Goal: Task Accomplishment & Management: Manage account settings

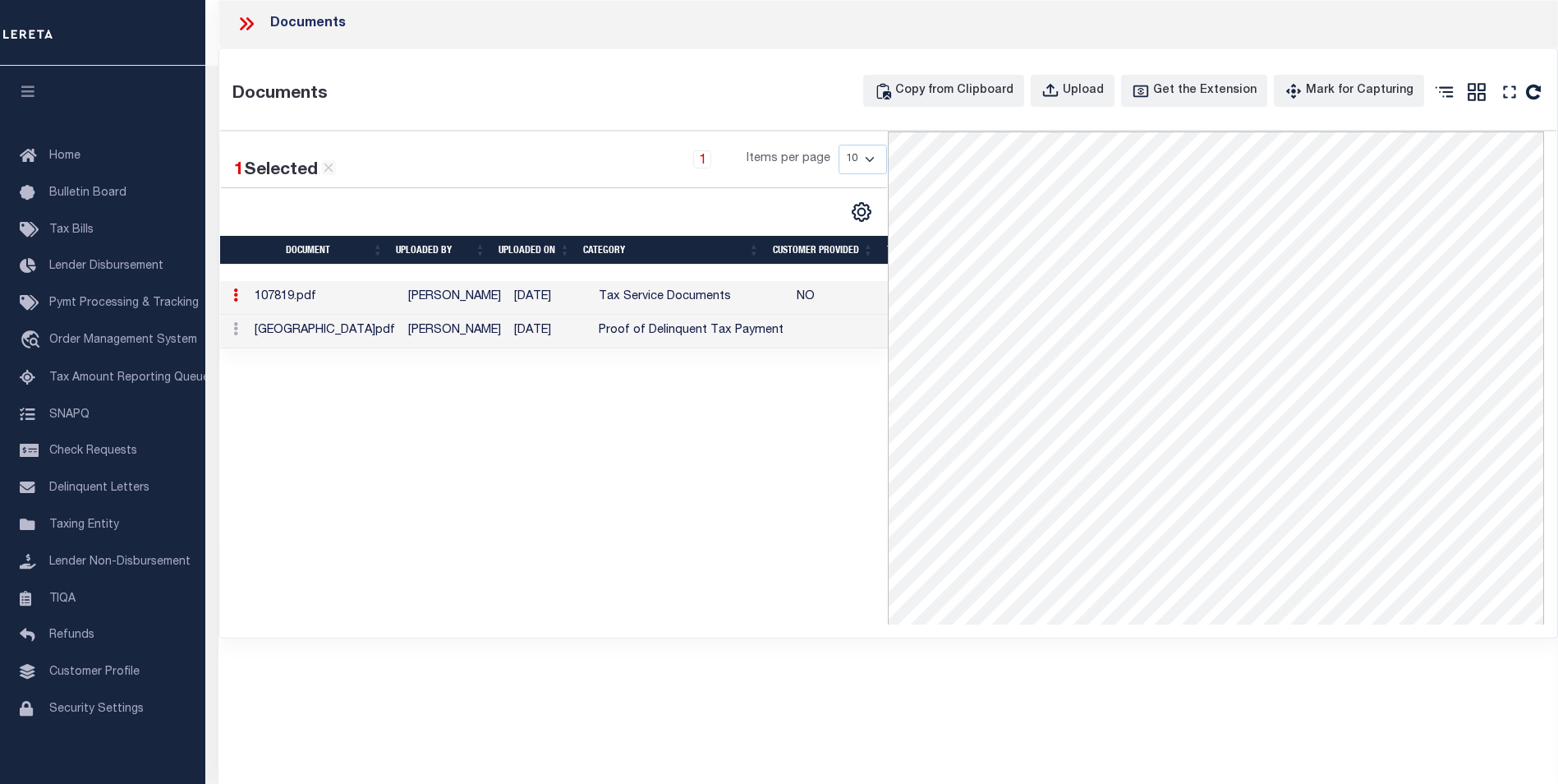
select select "Escrow"
click at [78, 344] on span "Order Management System" at bounding box center [123, 340] width 147 height 11
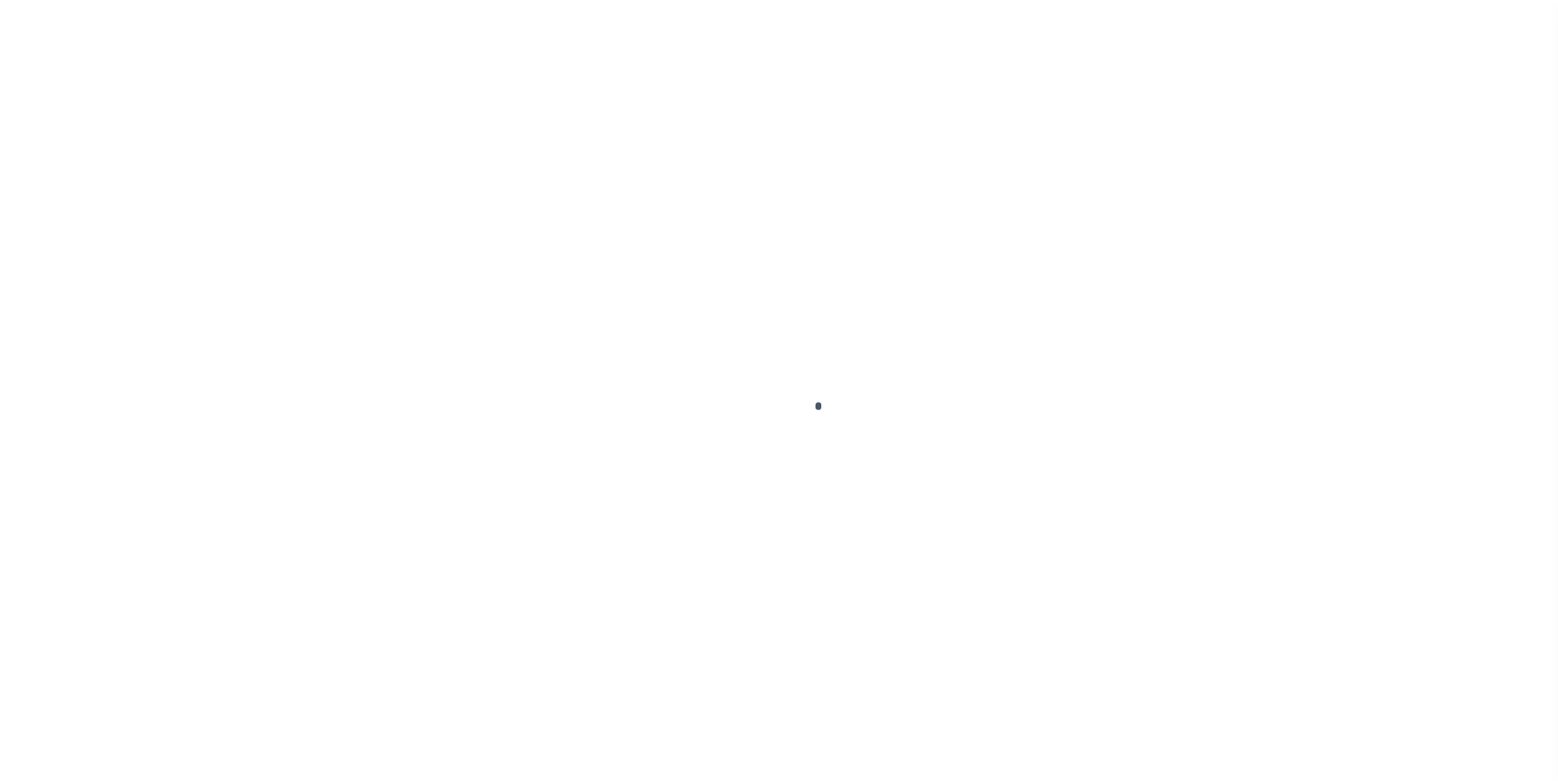
scroll to position [17, 0]
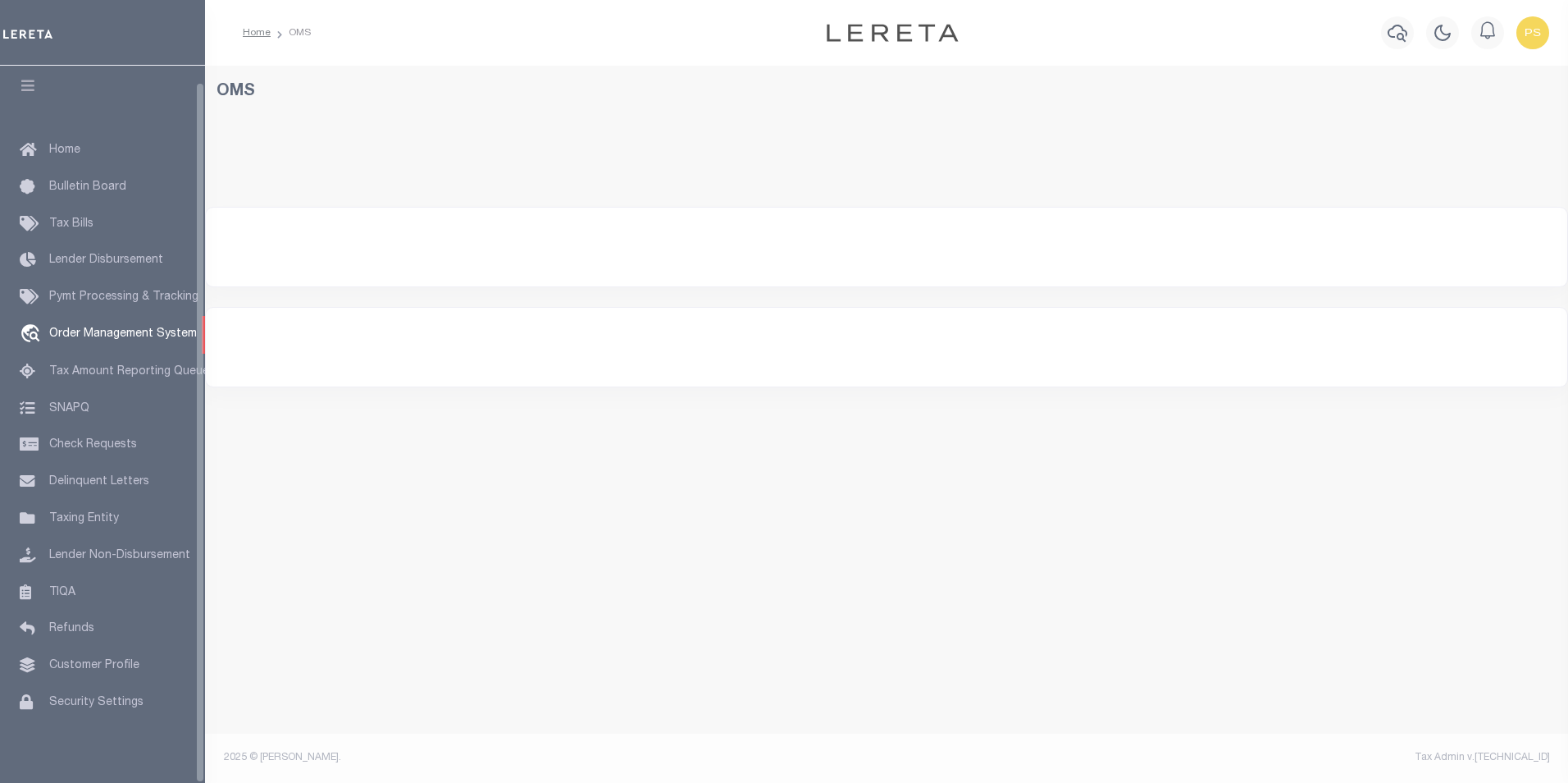
select select "200"
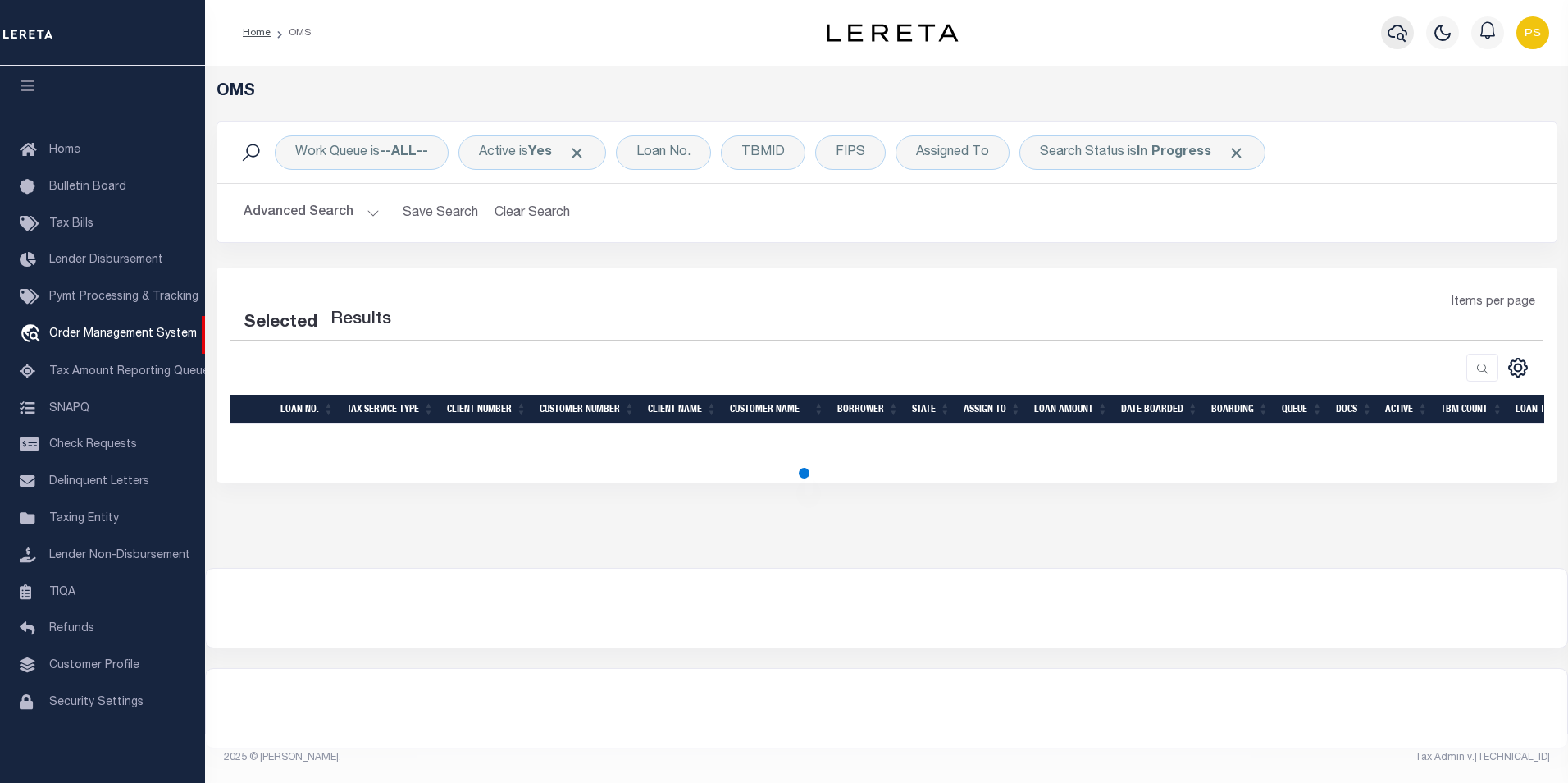
click at [1401, 29] on icon "button" at bounding box center [1397, 32] width 19 height 19
select select "200"
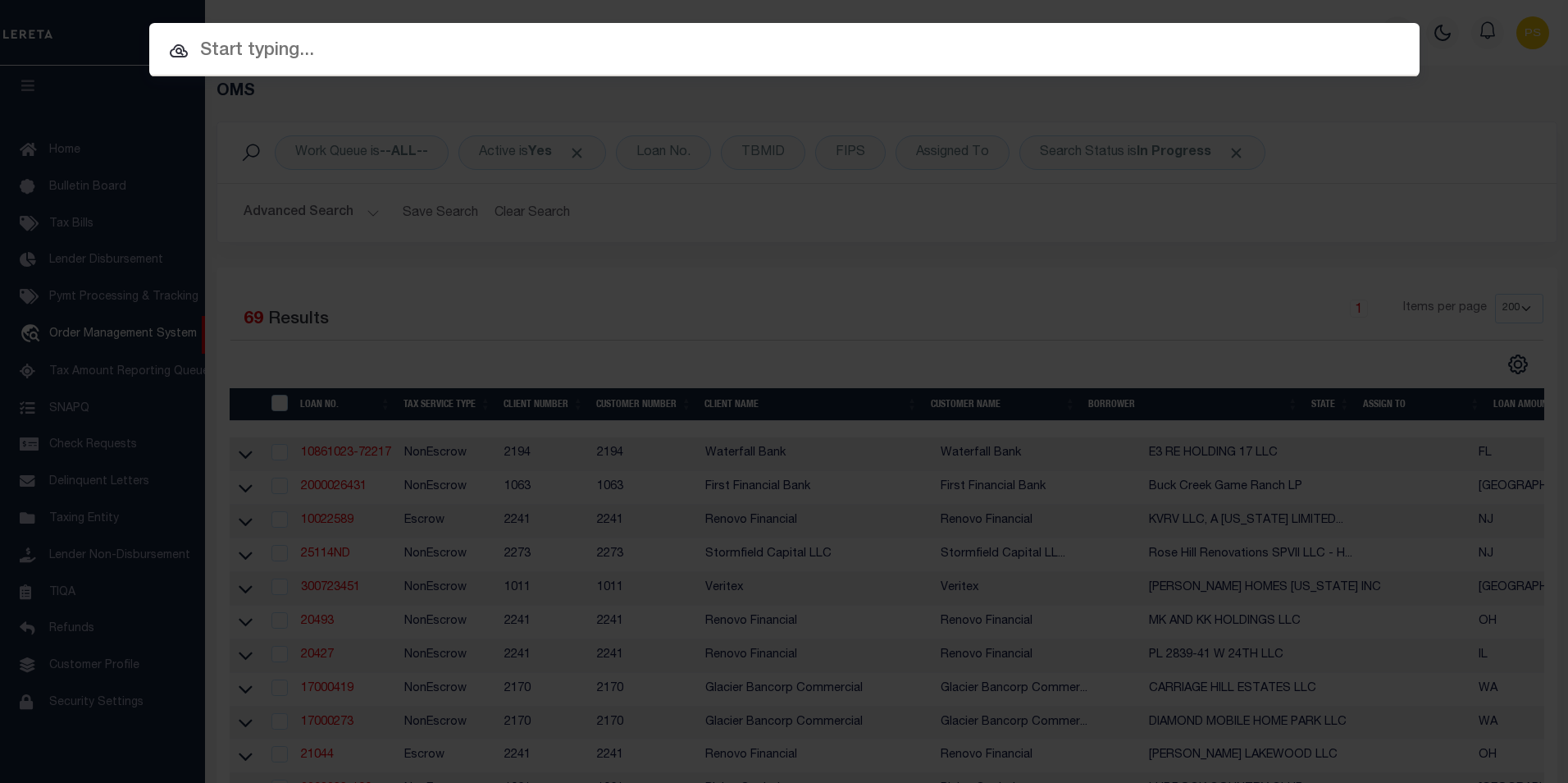
click at [248, 51] on input "text" at bounding box center [784, 51] width 1270 height 29
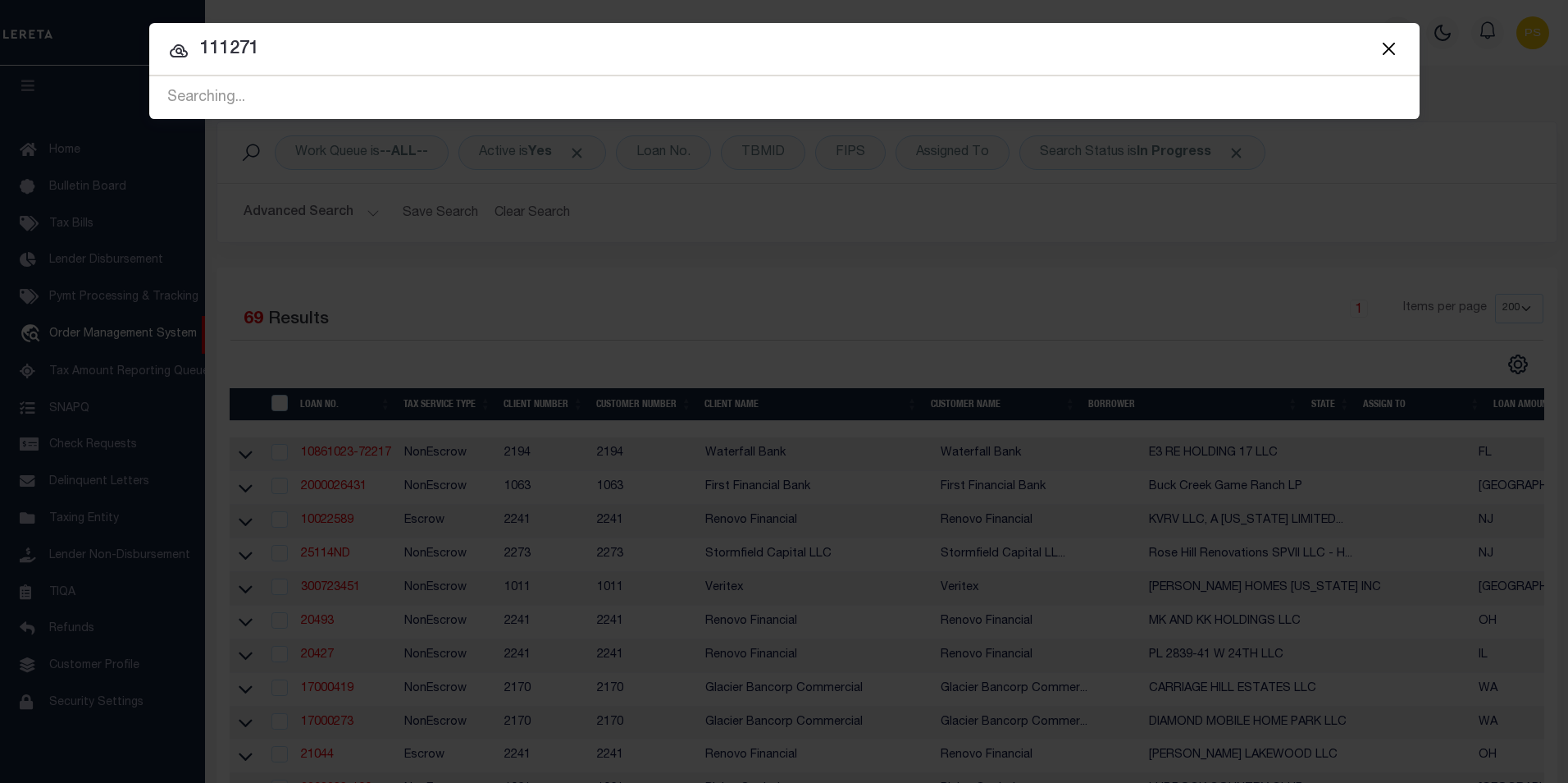
type input "111271"
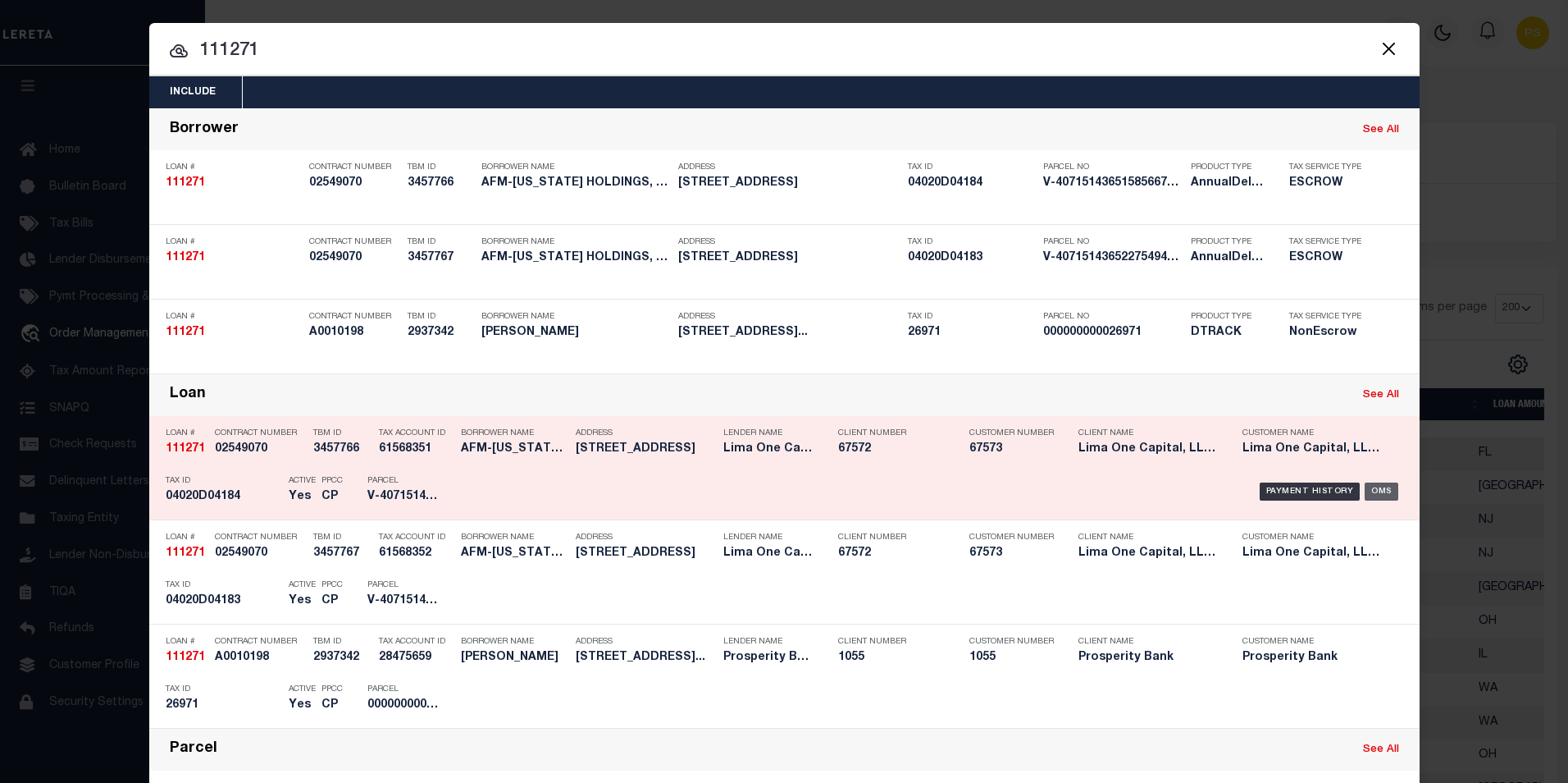
click at [1373, 489] on div "OMS" at bounding box center [1381, 491] width 34 height 18
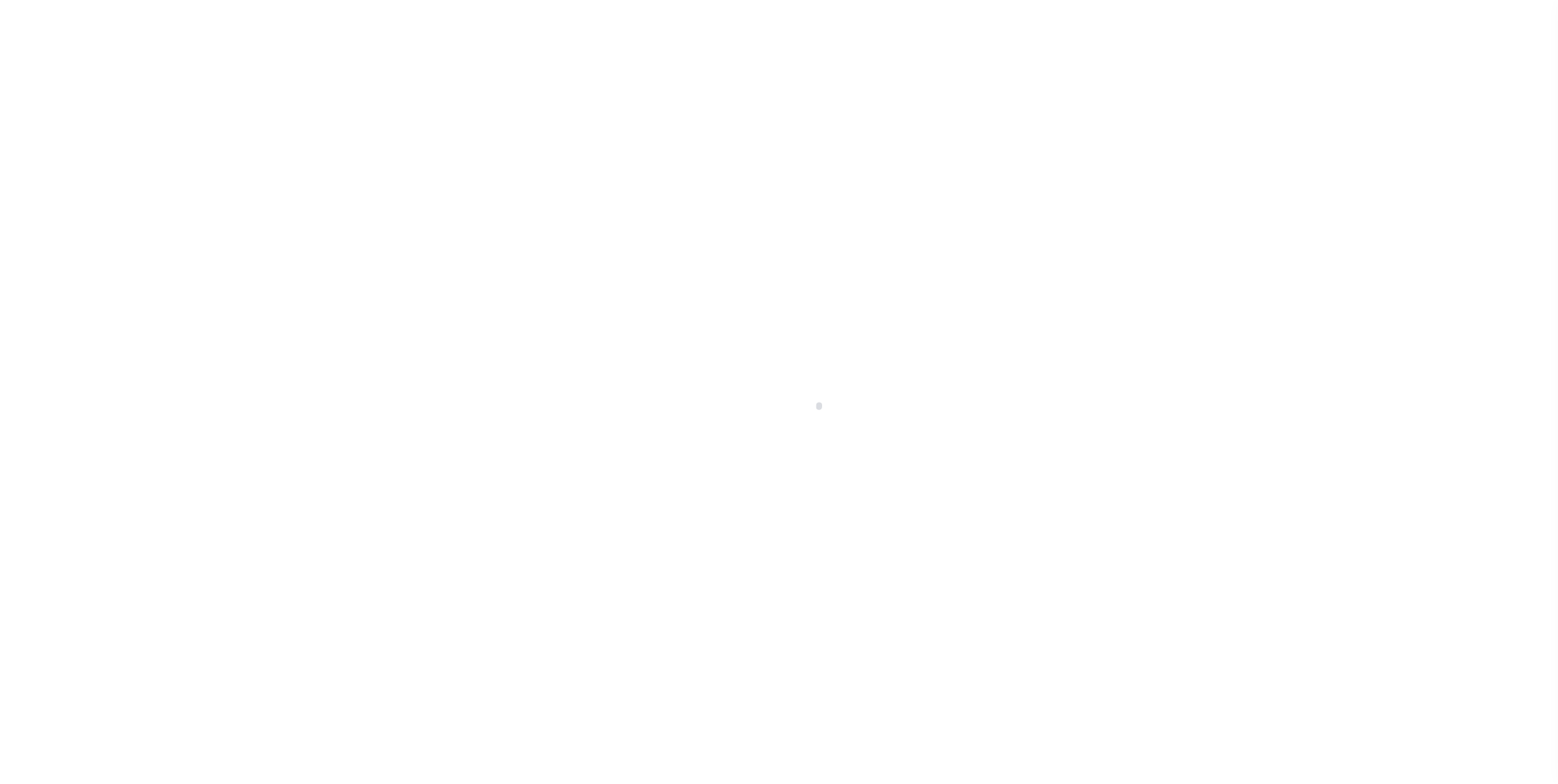
type input "[STREET_ADDRESS]"
radio input "true"
select select "Escrow"
select select
type input "WADSWORTH OH 44281"
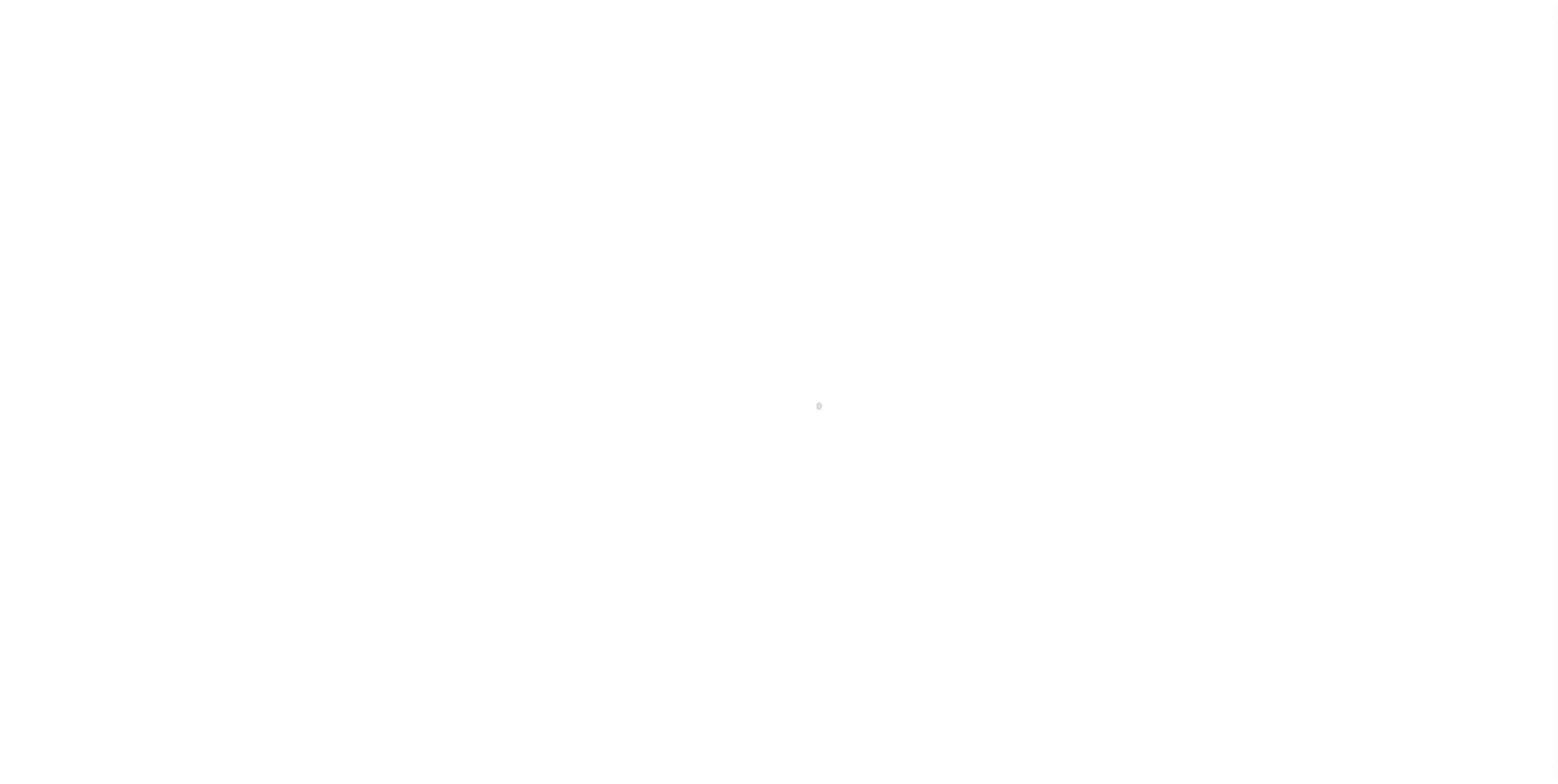
type input "111271-1"
type input "OH"
type textarea "COLLECTOR: ENTITY: PARCEL: 40"
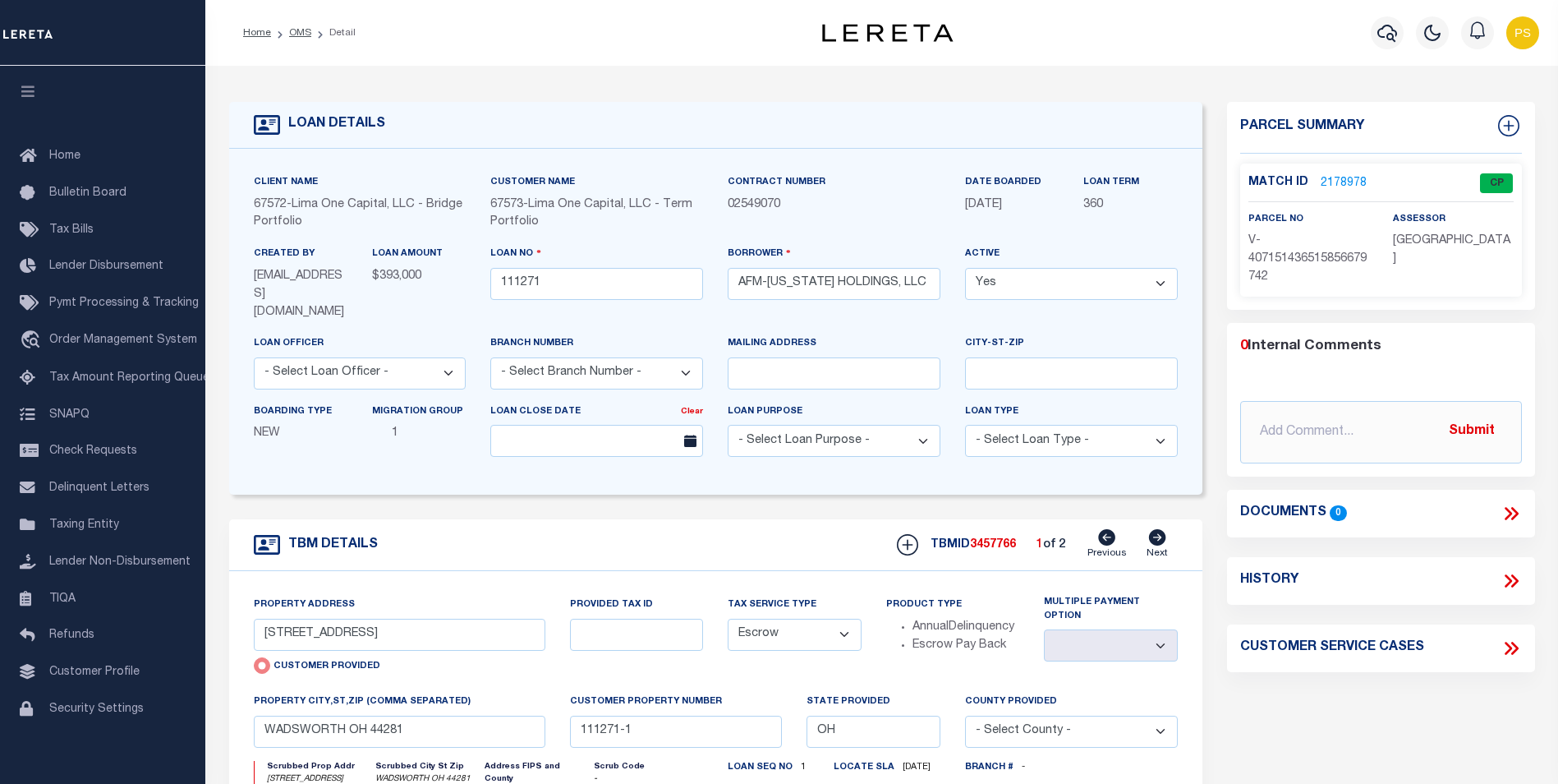
click at [1355, 181] on link "2178978" at bounding box center [1344, 183] width 46 height 18
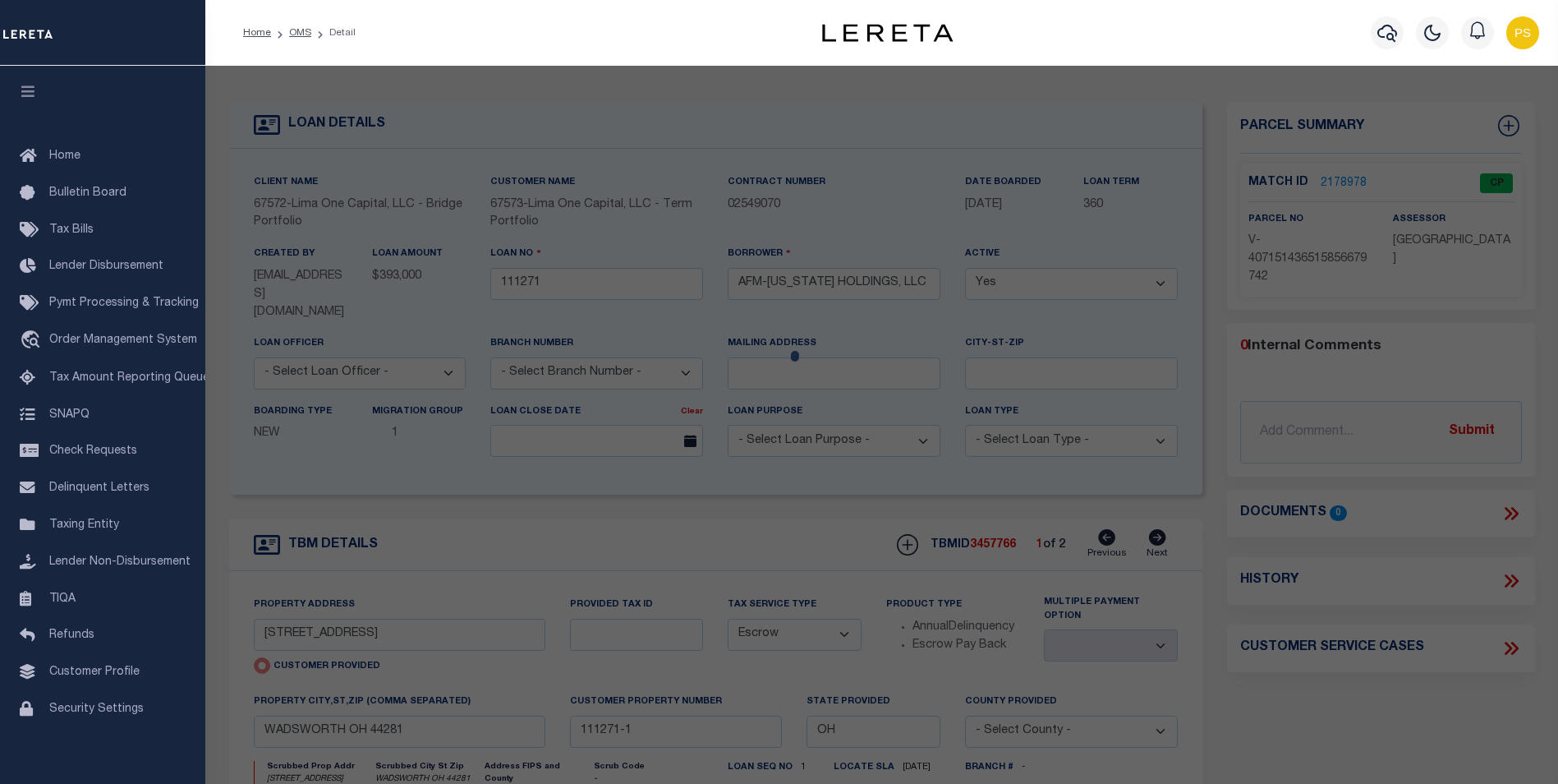
checkbox input "false"
select select "CP"
select select "AGW"
select select
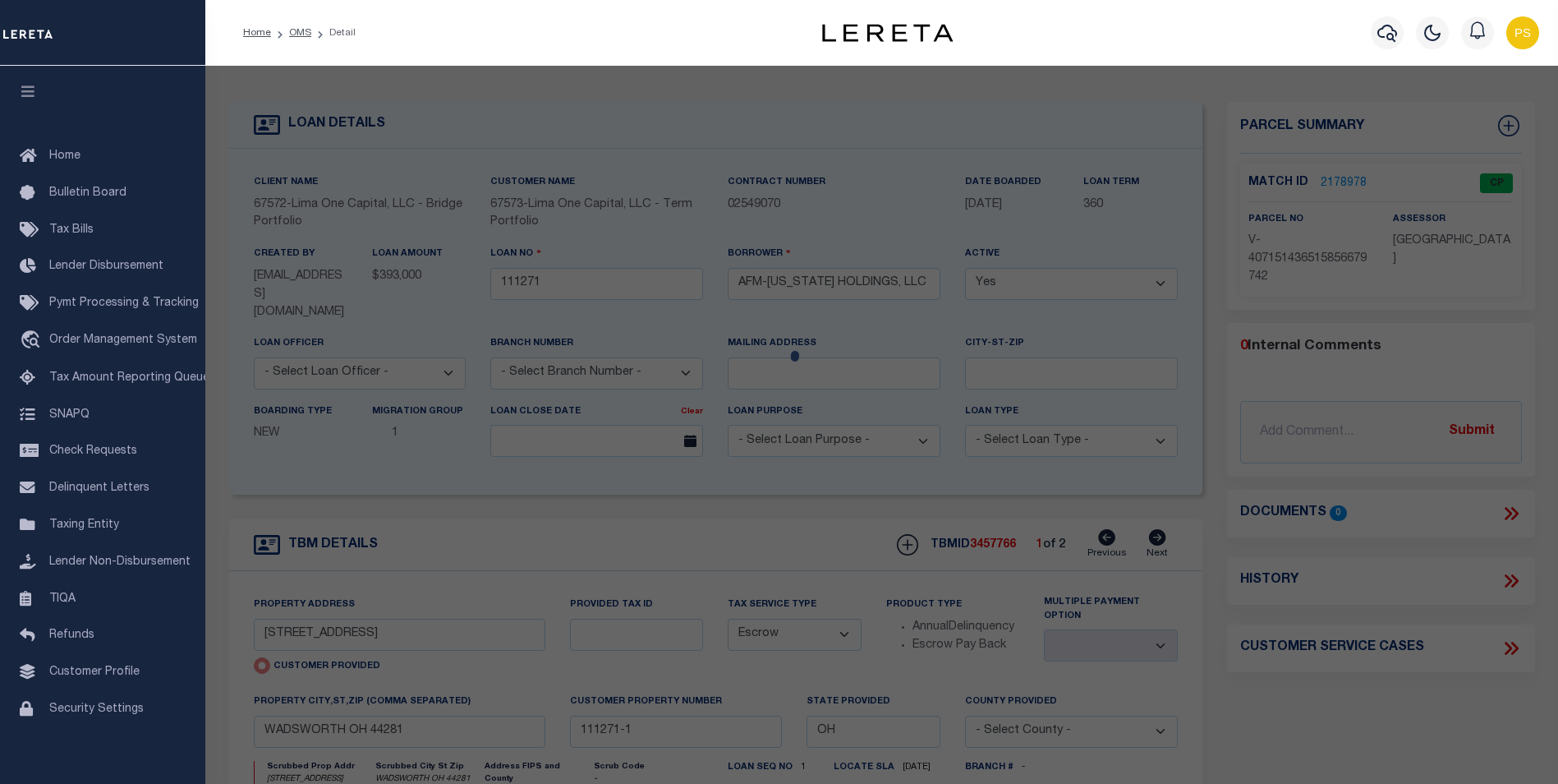
type input "[STREET_ADDRESS]"
checkbox input "false"
type input "WADSWORTH OH 44281"
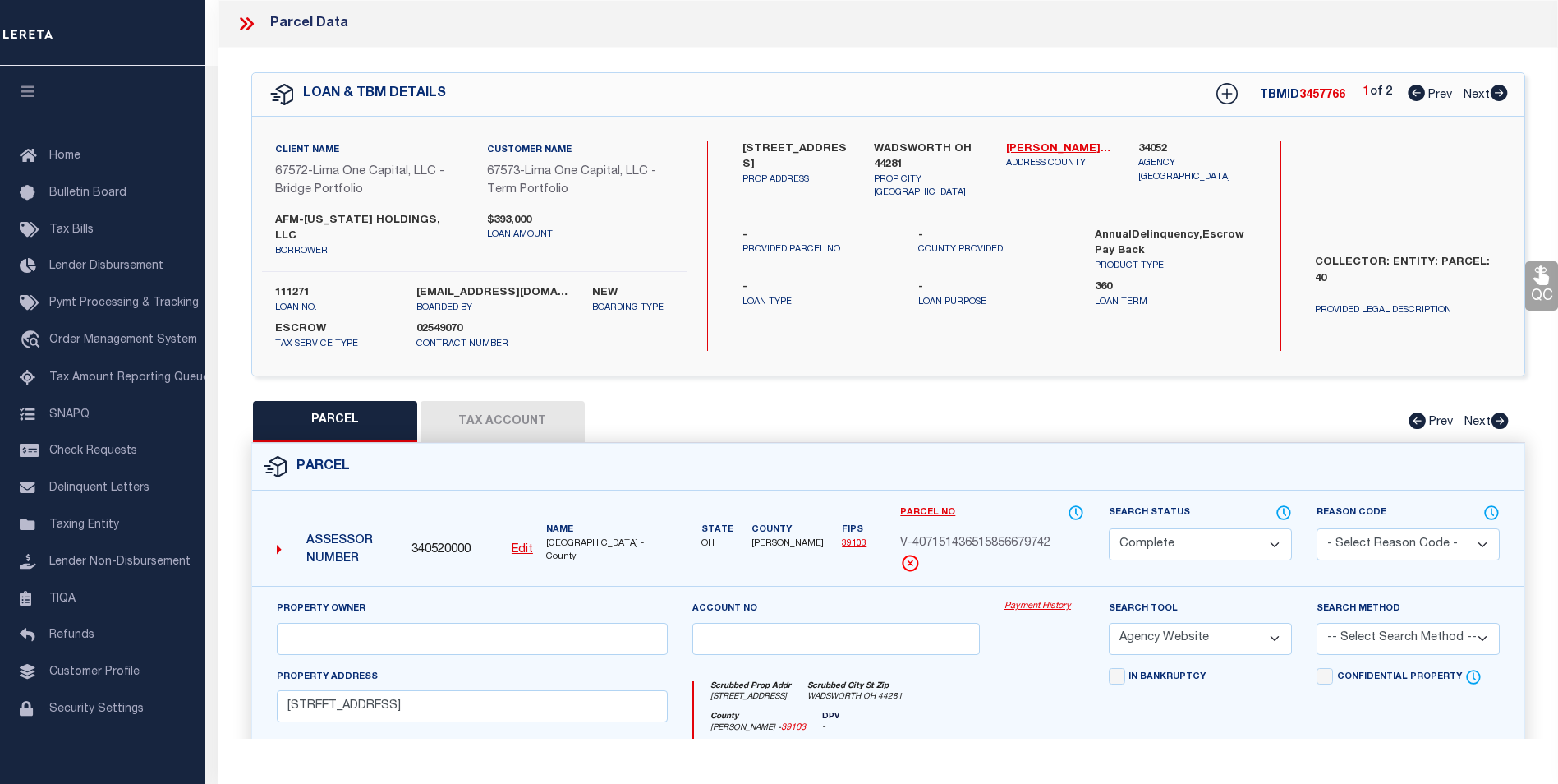
click at [1034, 600] on link "Payment History" at bounding box center [1044, 606] width 79 height 14
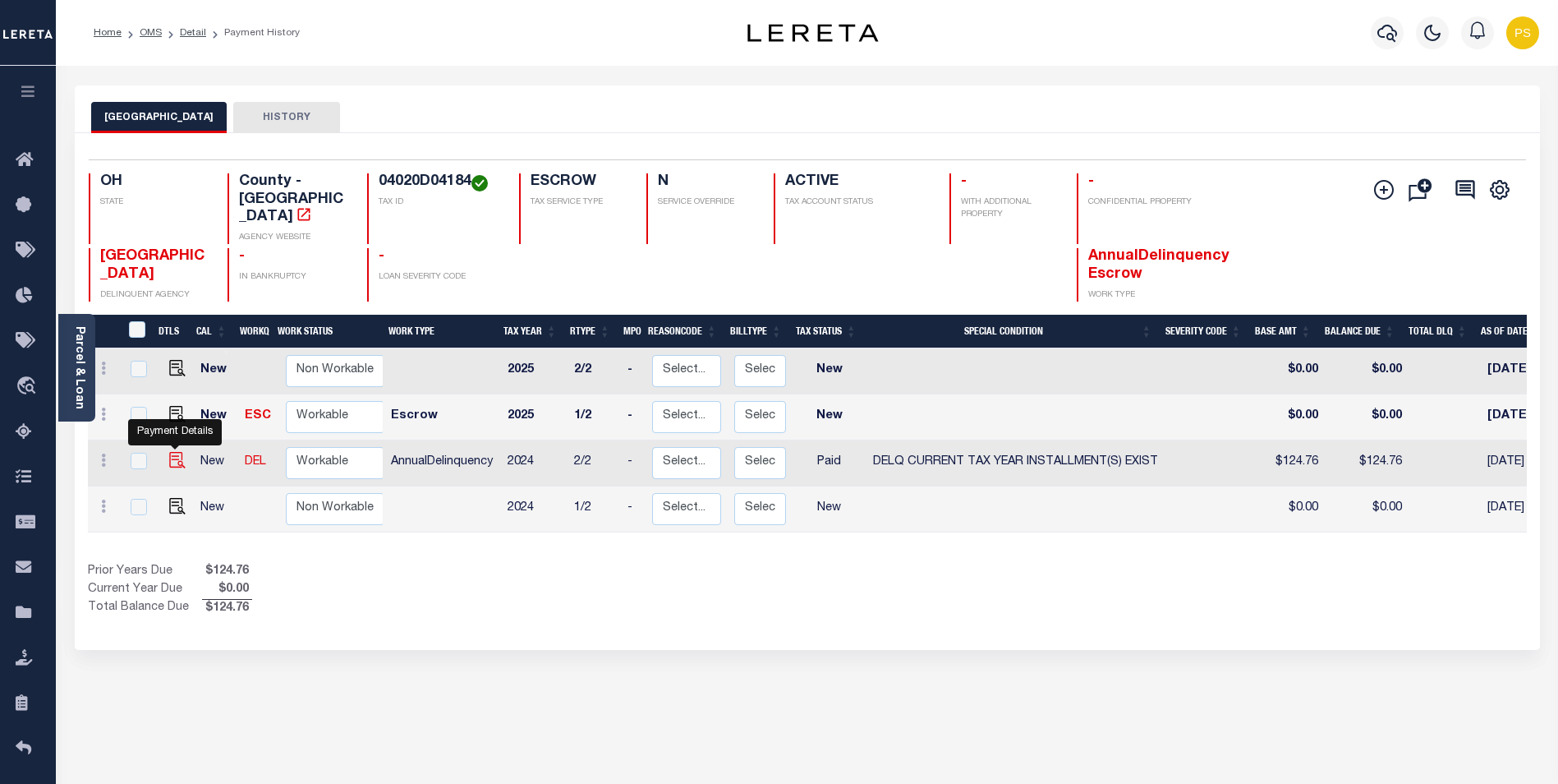
click at [173, 451] on img "" at bounding box center [178, 460] width 17 height 17
checkbox input "true"
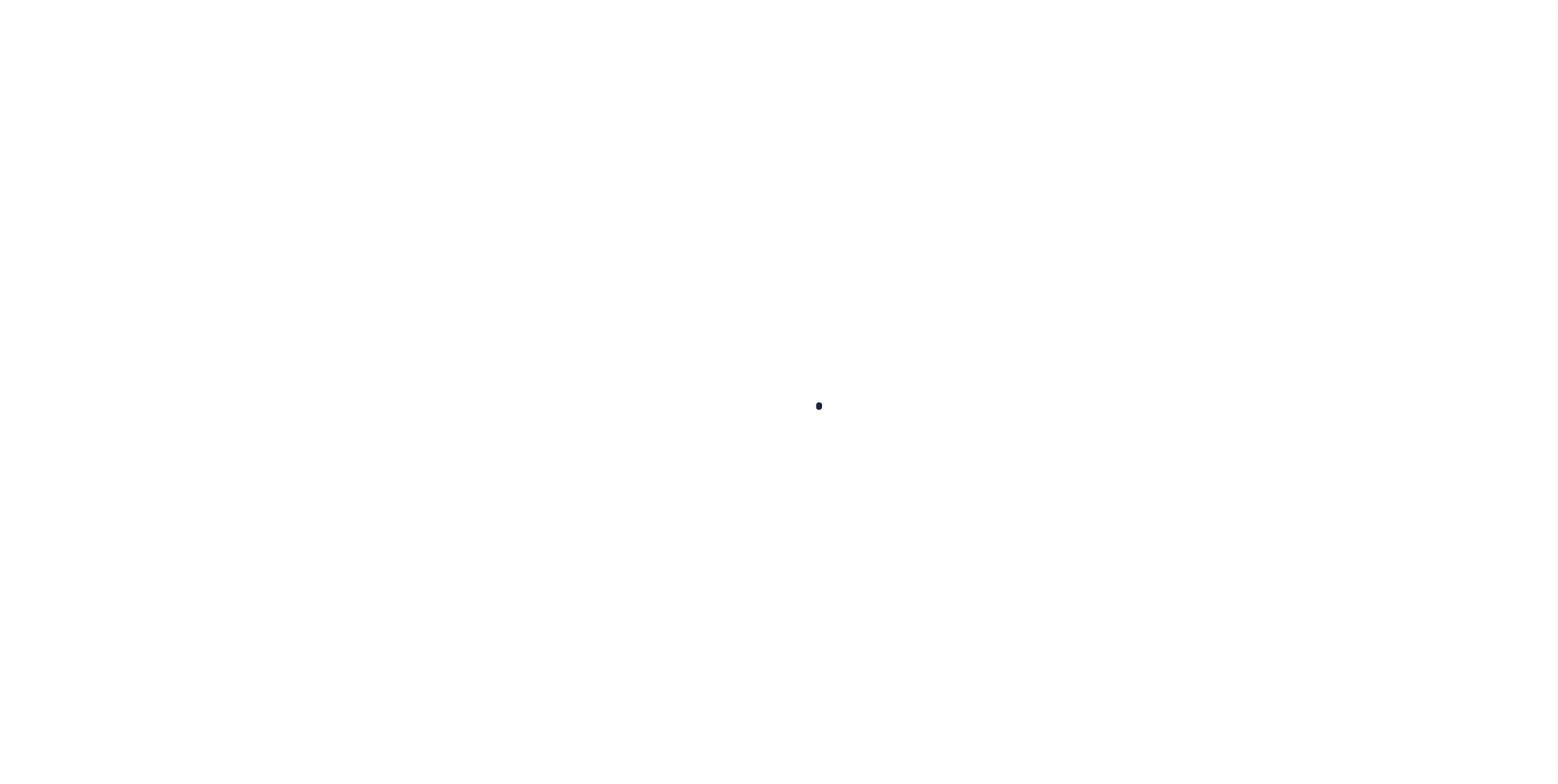
checkbox input "false"
type textarea "CAS-48202 - 2024 2nd installment Balance due $137.24 Base $124.76 P&I $12.48 Le…"
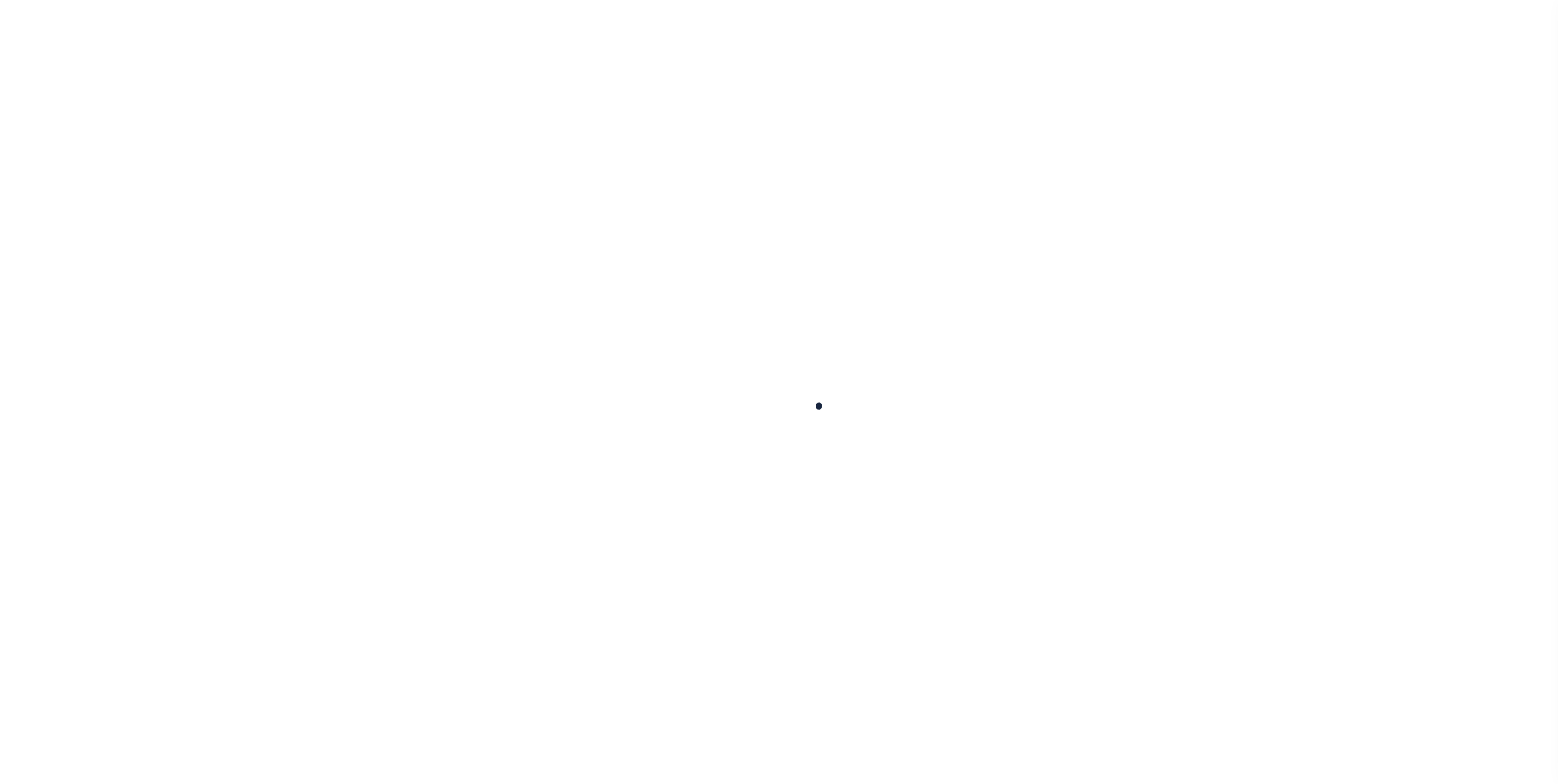
type input "[DATE]"
select select "PYD"
select select "17"
type input "$124.76"
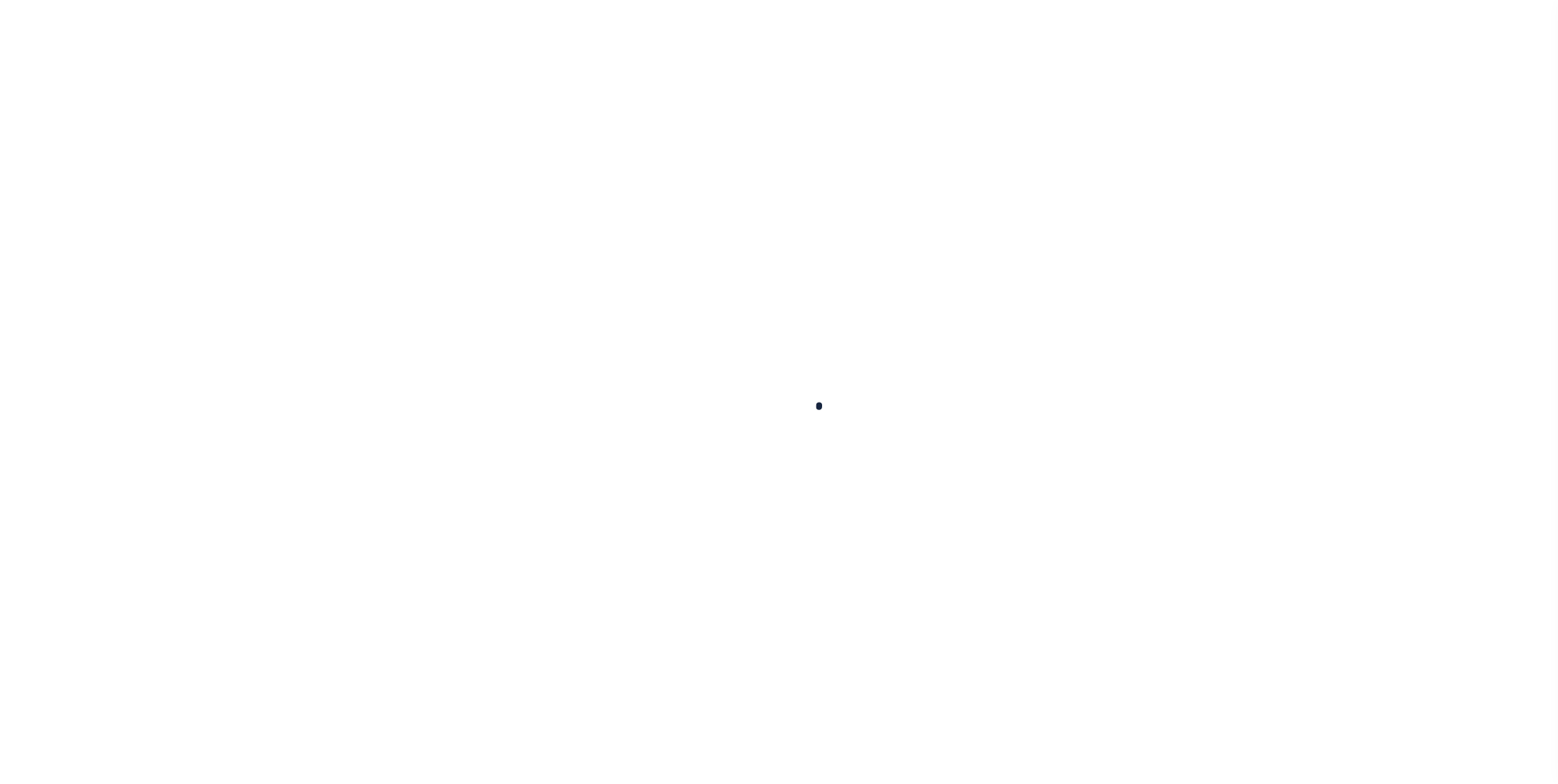
type input "$124.76"
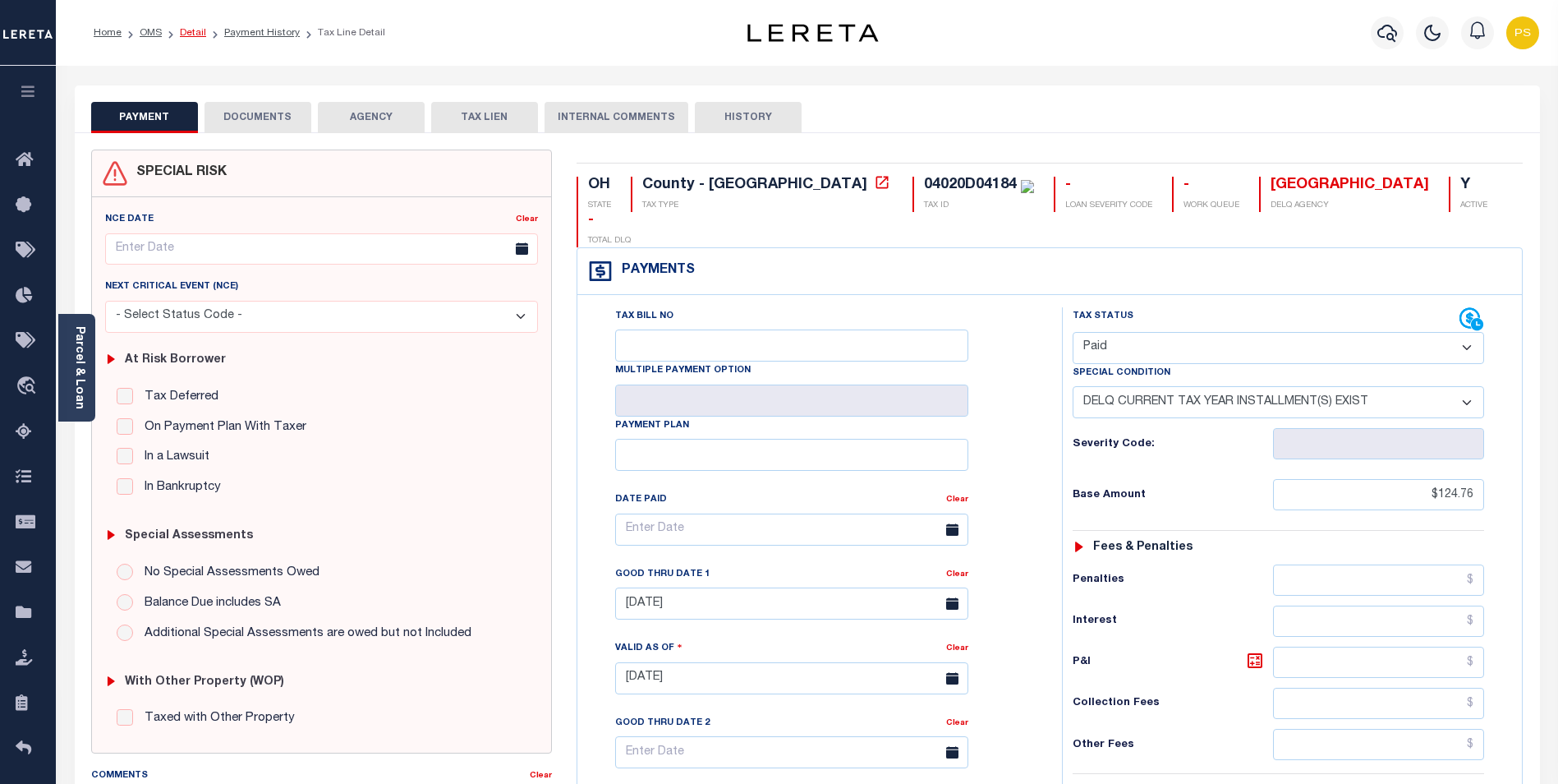
click at [193, 36] on link "Detail" at bounding box center [193, 32] width 27 height 10
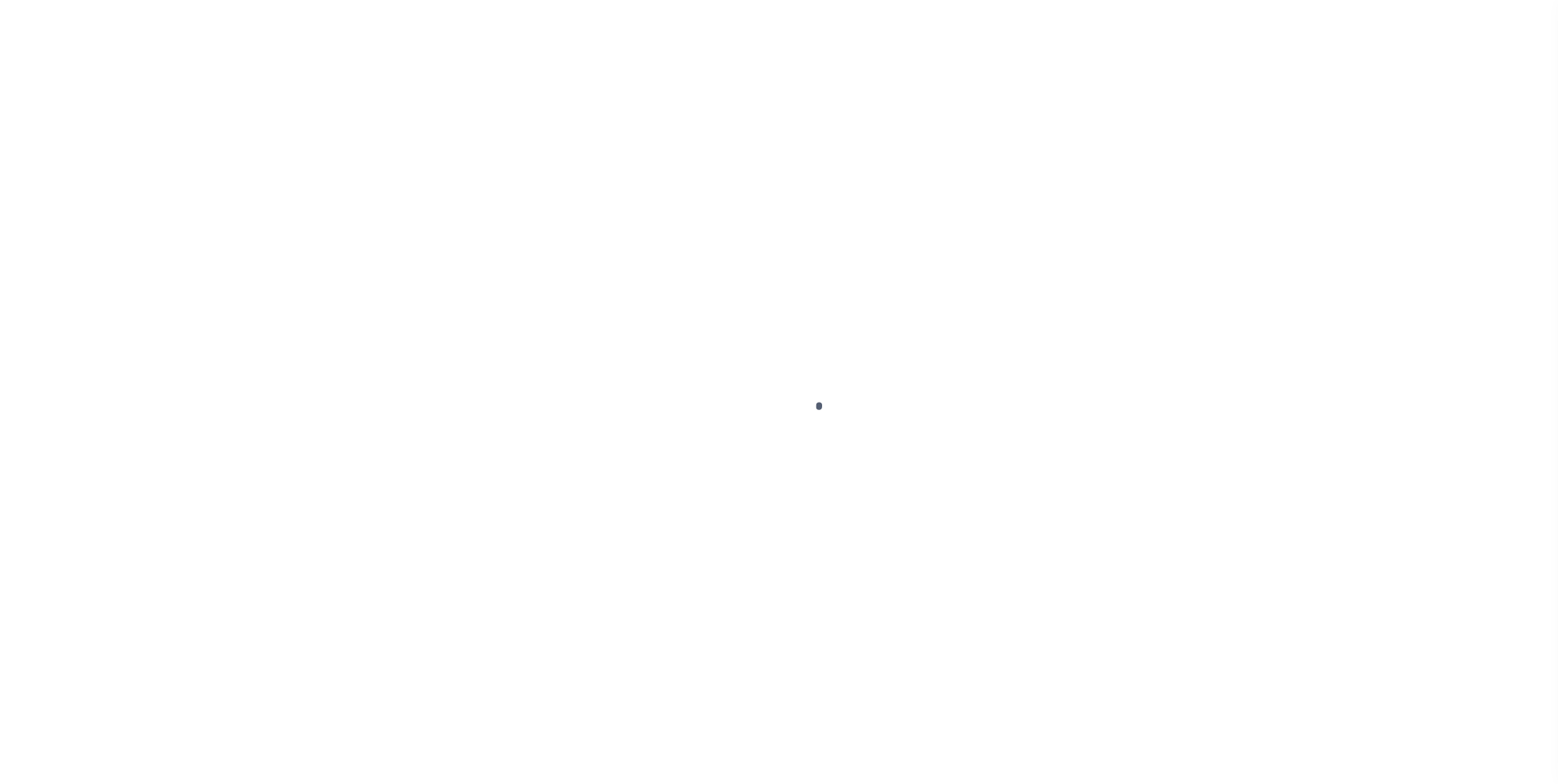
type input "111271"
type input "AFM-[US_STATE] HOLDINGS, LLC"
select select
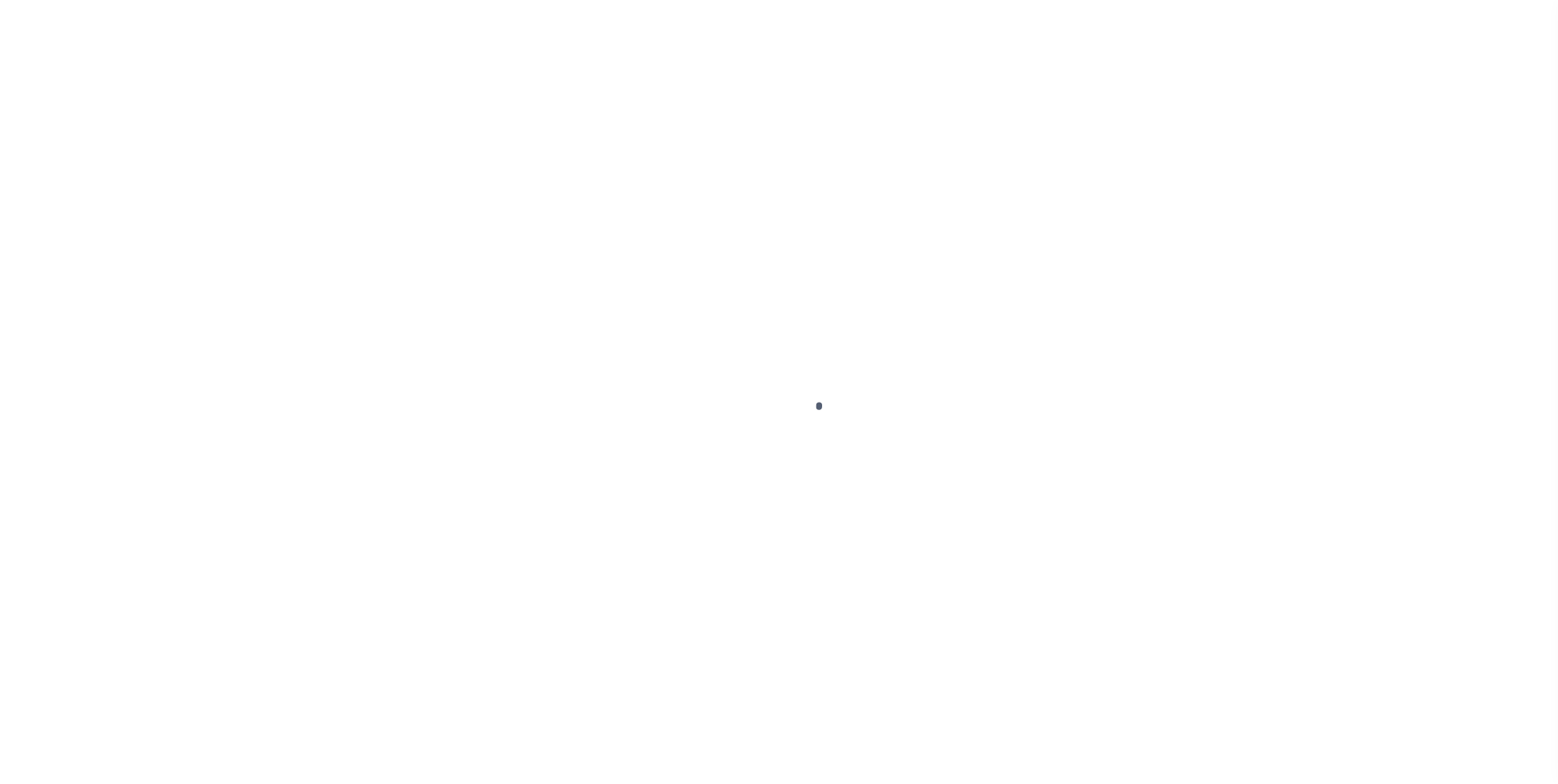
select select
type input "[STREET_ADDRESS]"
radio input "true"
select select "Escrow"
select select
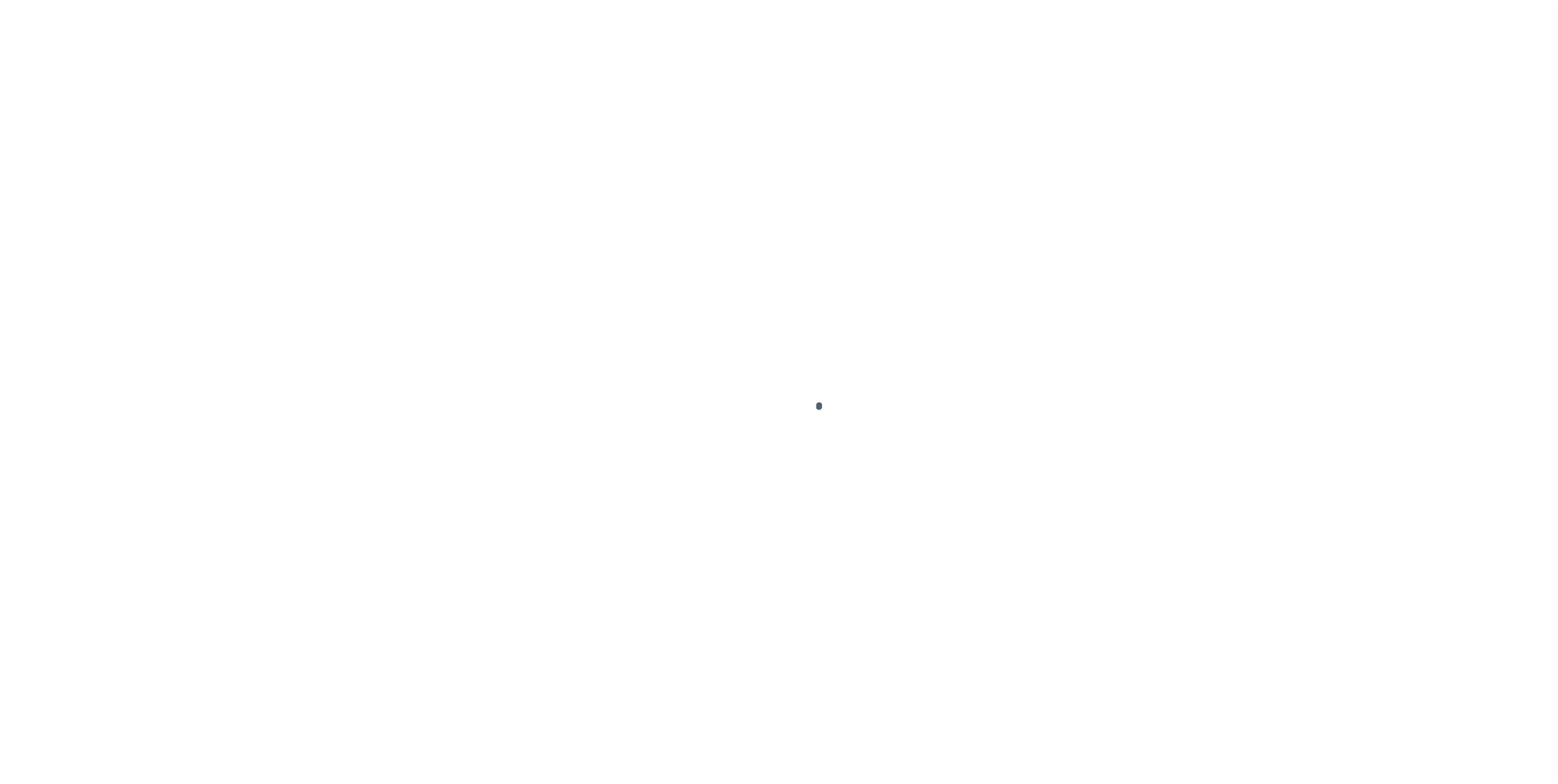
type input "WADSWORTH OH 44281"
type input "111271-1"
type input "OH"
type textarea "COLLECTOR: ENTITY: PARCEL: 40"
